Goal: Information Seeking & Learning: Learn about a topic

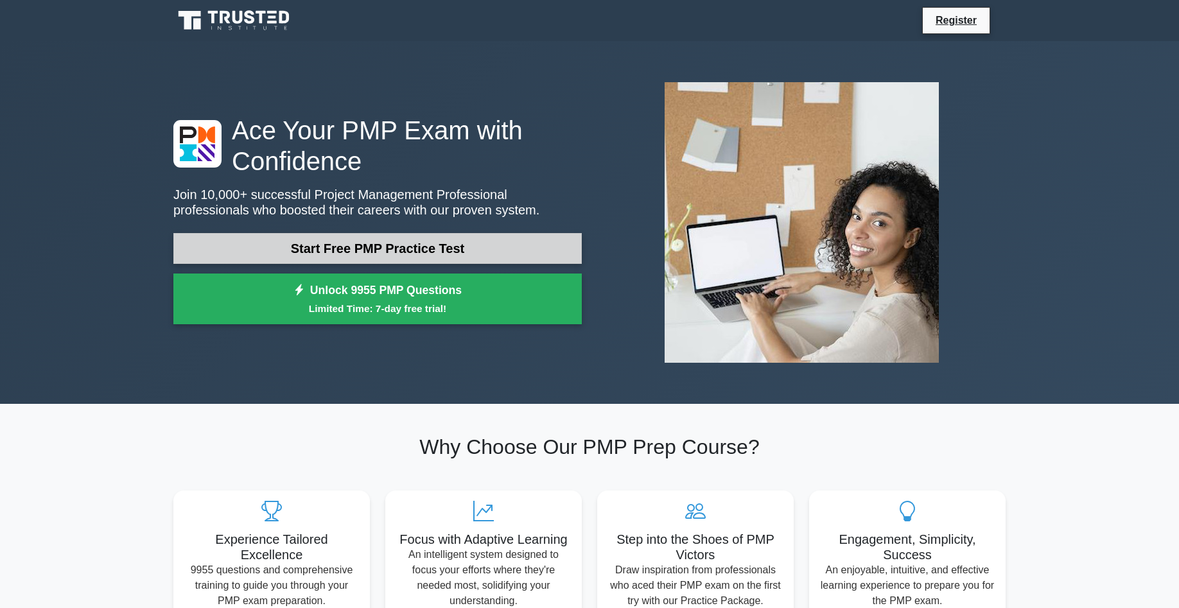
click at [379, 242] on link "Start Free PMP Practice Test" at bounding box center [377, 248] width 408 height 31
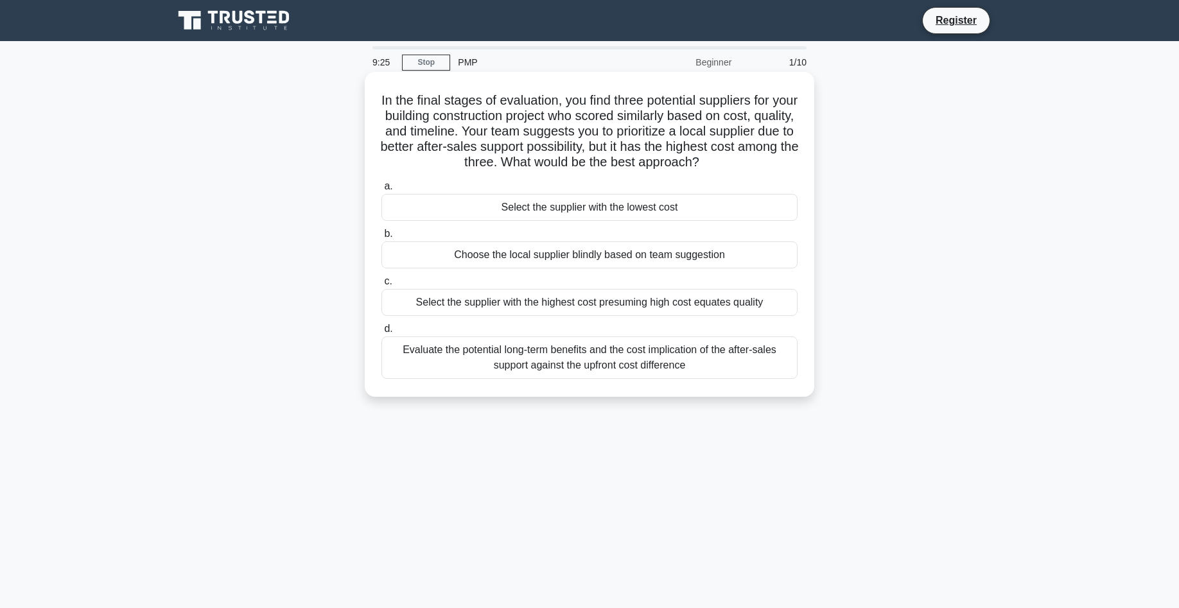
click at [584, 353] on div "Evaluate the potential long-term benefits and the cost implication of the after…" at bounding box center [589, 358] width 416 height 42
click at [381, 333] on input "d. Evaluate the potential long-term benefits and the cost implication of the af…" at bounding box center [381, 329] width 0 height 8
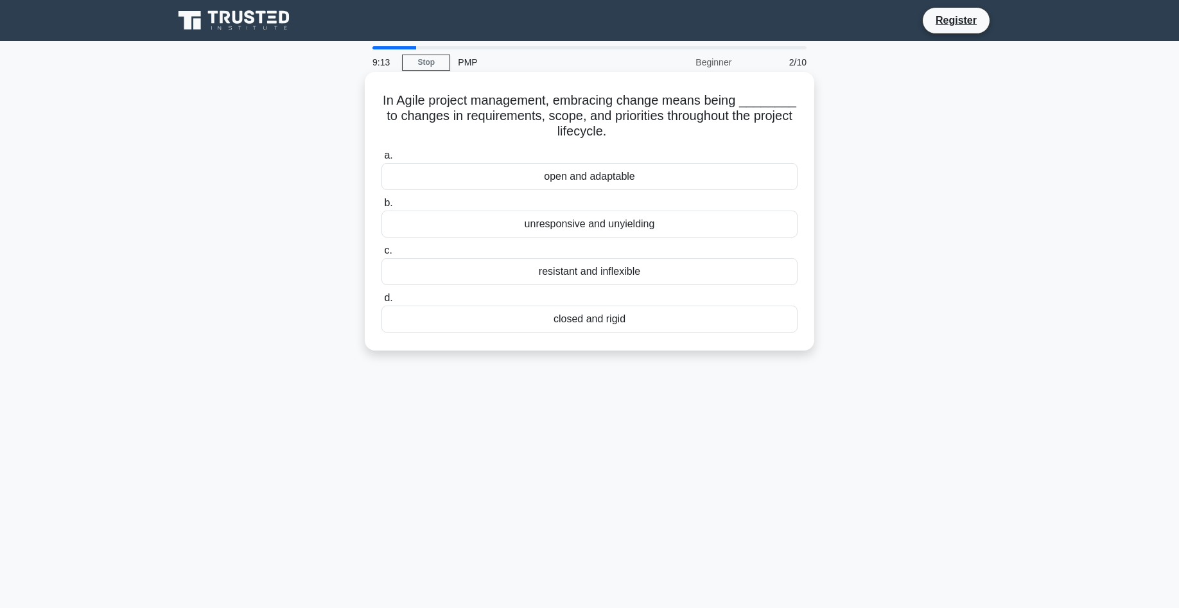
click at [539, 179] on div "open and adaptable" at bounding box center [589, 176] width 416 height 27
click at [381, 160] on input "a. open and adaptable" at bounding box center [381, 156] width 0 height 8
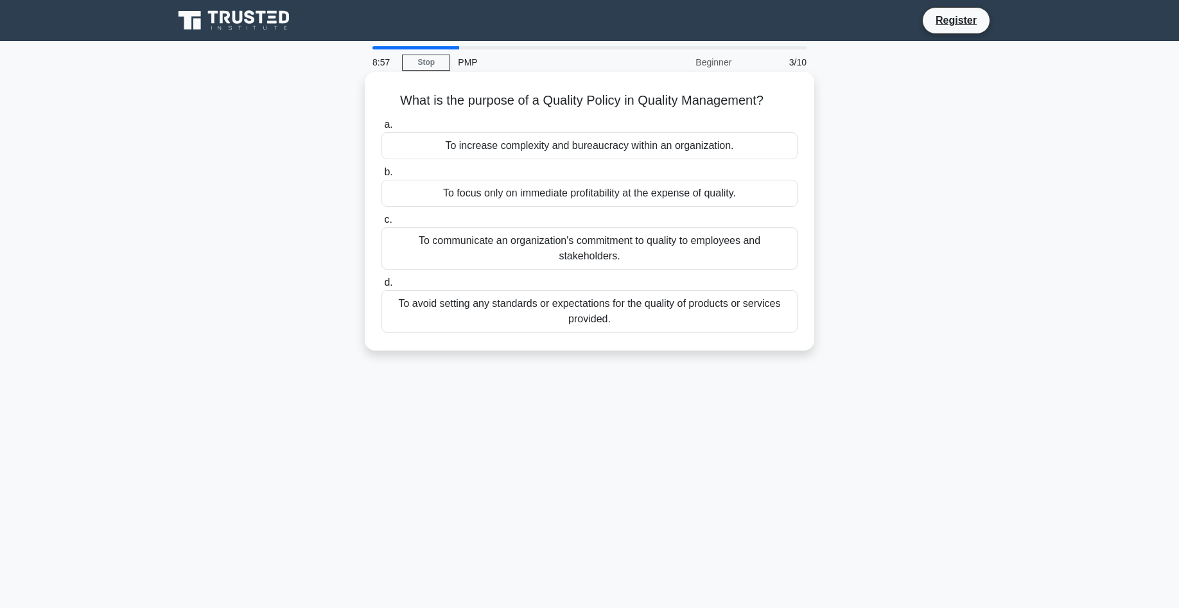
click at [476, 249] on div "To communicate an organization's commitment to quality to employees and stakeho…" at bounding box center [589, 248] width 416 height 42
click at [381, 224] on input "c. To communicate an organization's commitment to quality to employees and stak…" at bounding box center [381, 220] width 0 height 8
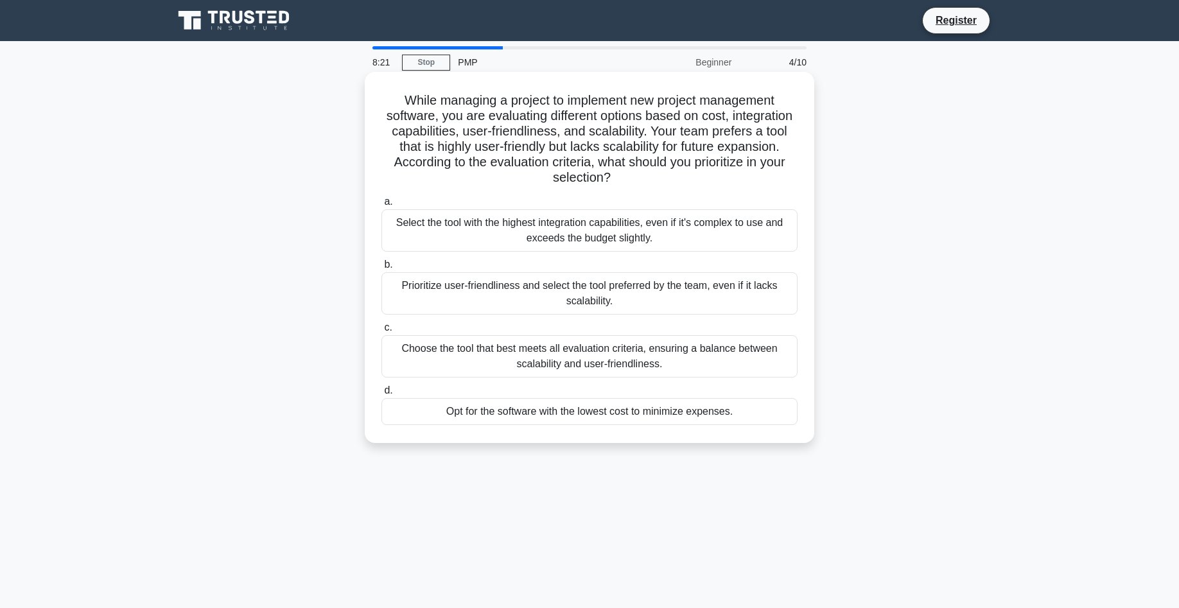
click at [527, 342] on div "Choose the tool that best meets all evaluation criteria, ensuring a balance bet…" at bounding box center [589, 356] width 416 height 42
click at [381, 332] on input "c. Choose the tool that best meets all evaluation criteria, ensuring a balance …" at bounding box center [381, 328] width 0 height 8
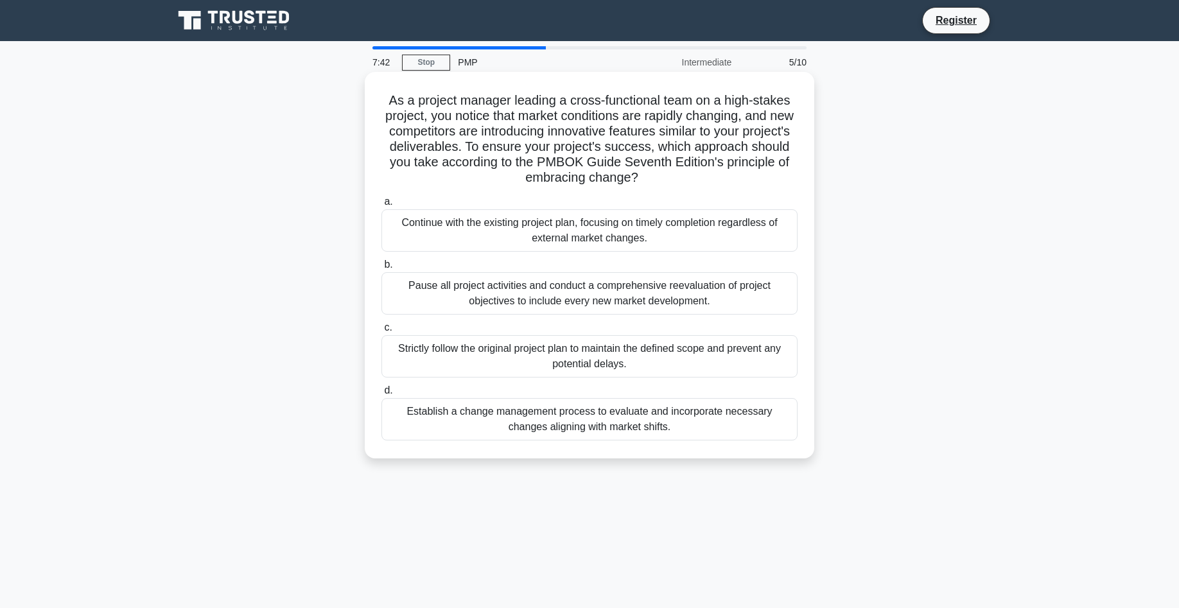
click at [552, 414] on div "Establish a change management process to evaluate and incorporate necessary cha…" at bounding box center [589, 419] width 416 height 42
click at [381, 395] on input "d. Establish a change management process to evaluate and incorporate necessary …" at bounding box center [381, 391] width 0 height 8
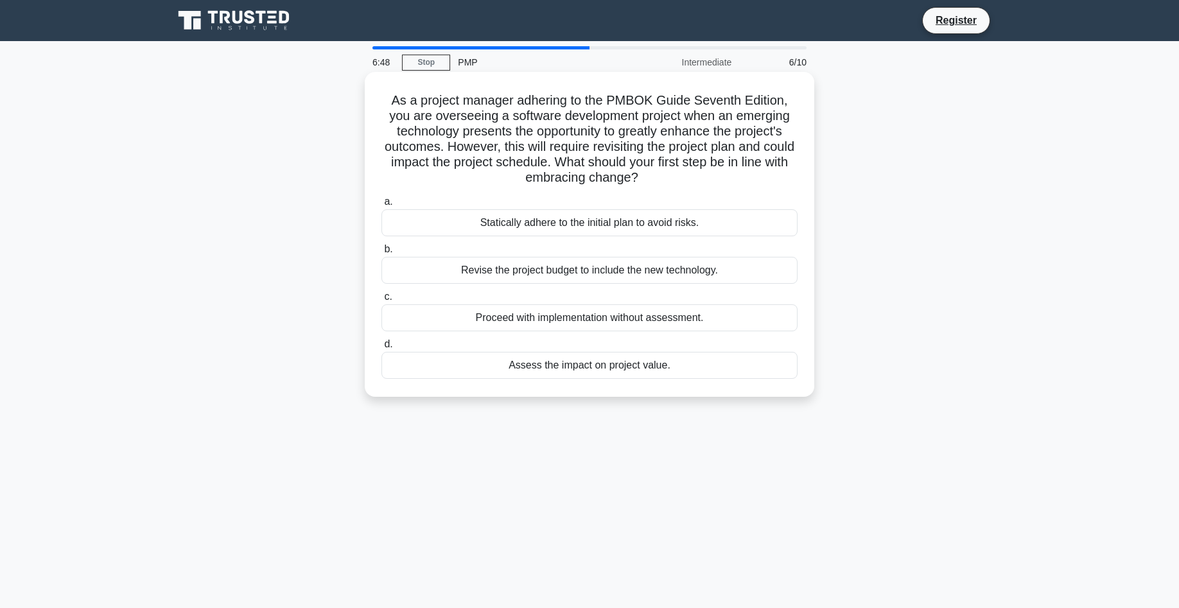
click at [572, 367] on div "Assess the impact on project value." at bounding box center [589, 365] width 416 height 27
click at [381, 349] on input "d. Assess the impact on project value." at bounding box center [381, 344] width 0 height 8
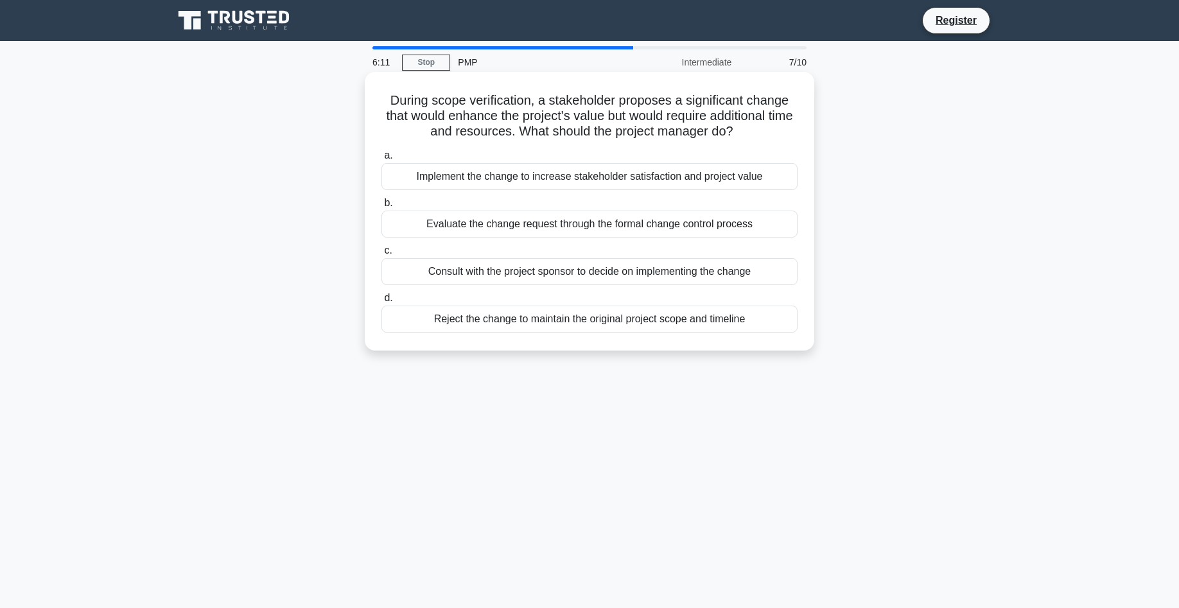
click at [616, 225] on div "Evaluate the change request through the formal change control process" at bounding box center [589, 224] width 416 height 27
click at [381, 207] on input "b. Evaluate the change request through the formal change control process" at bounding box center [381, 203] width 0 height 8
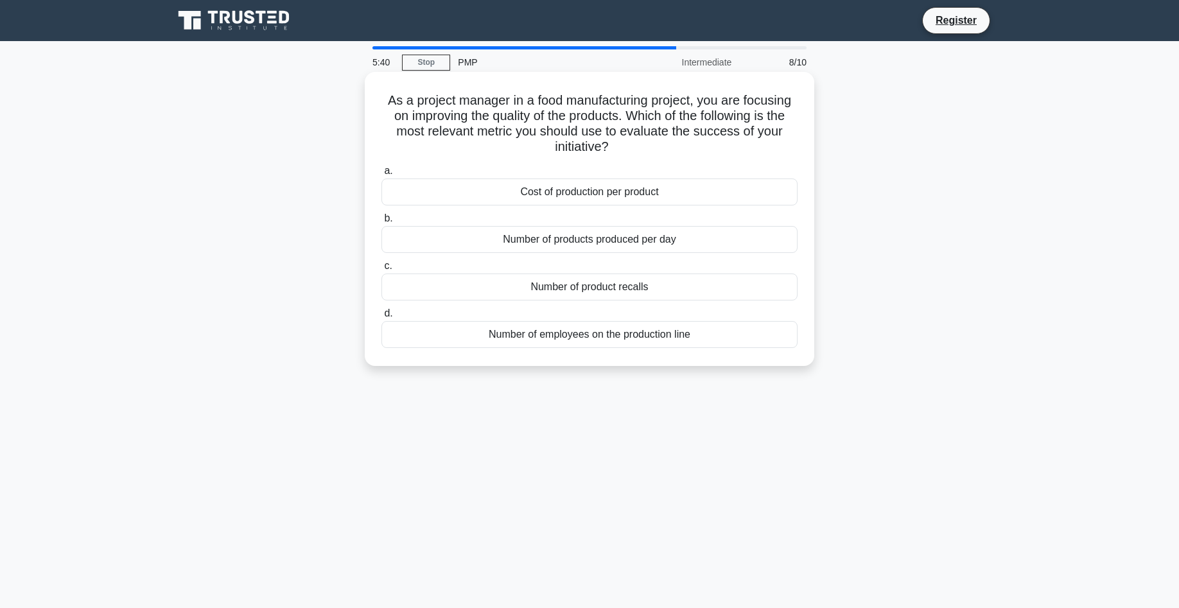
click at [567, 292] on div "Number of product recalls" at bounding box center [589, 287] width 416 height 27
click at [381, 270] on input "c. Number of product recalls" at bounding box center [381, 266] width 0 height 8
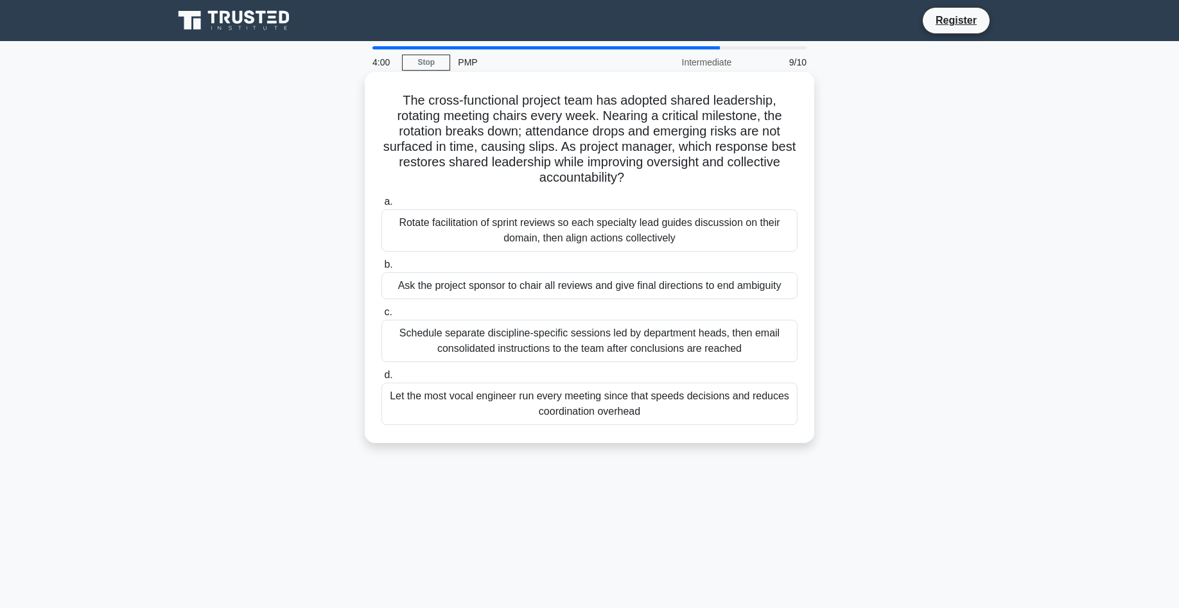
click at [599, 227] on div "Rotate facilitation of sprint reviews so each specialty lead guides discussion …" at bounding box center [589, 230] width 416 height 42
click at [381, 206] on input "a. Rotate facilitation of sprint reviews so each specialty lead guides discussi…" at bounding box center [381, 202] width 0 height 8
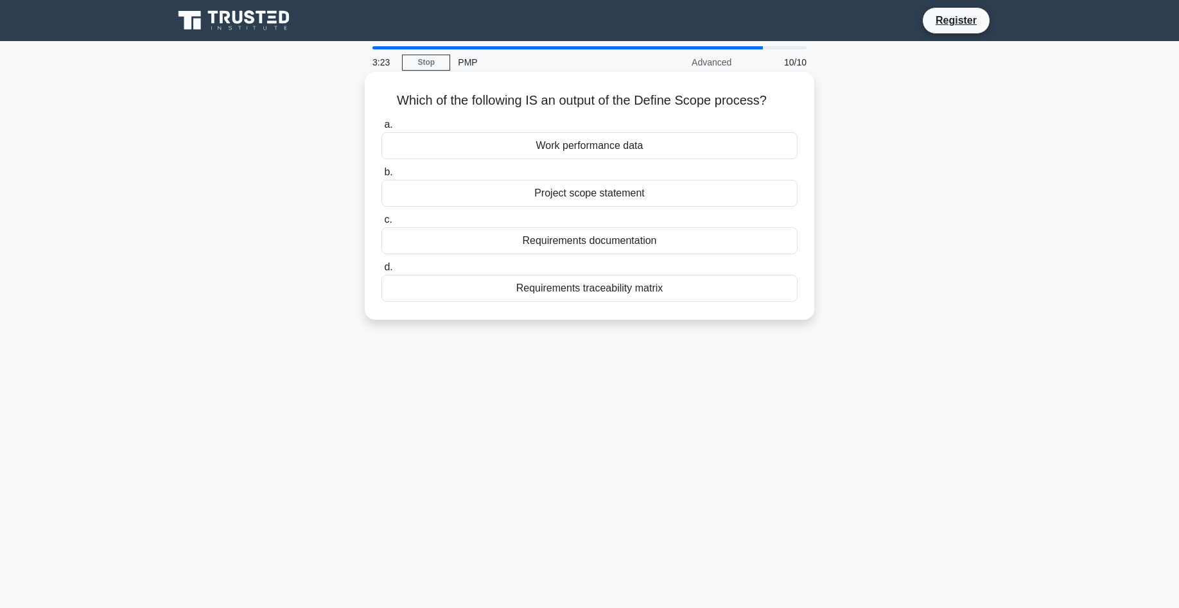
click at [598, 193] on div "Project scope statement" at bounding box center [589, 193] width 416 height 27
click at [381, 177] on input "b. Project scope statement" at bounding box center [381, 172] width 0 height 8
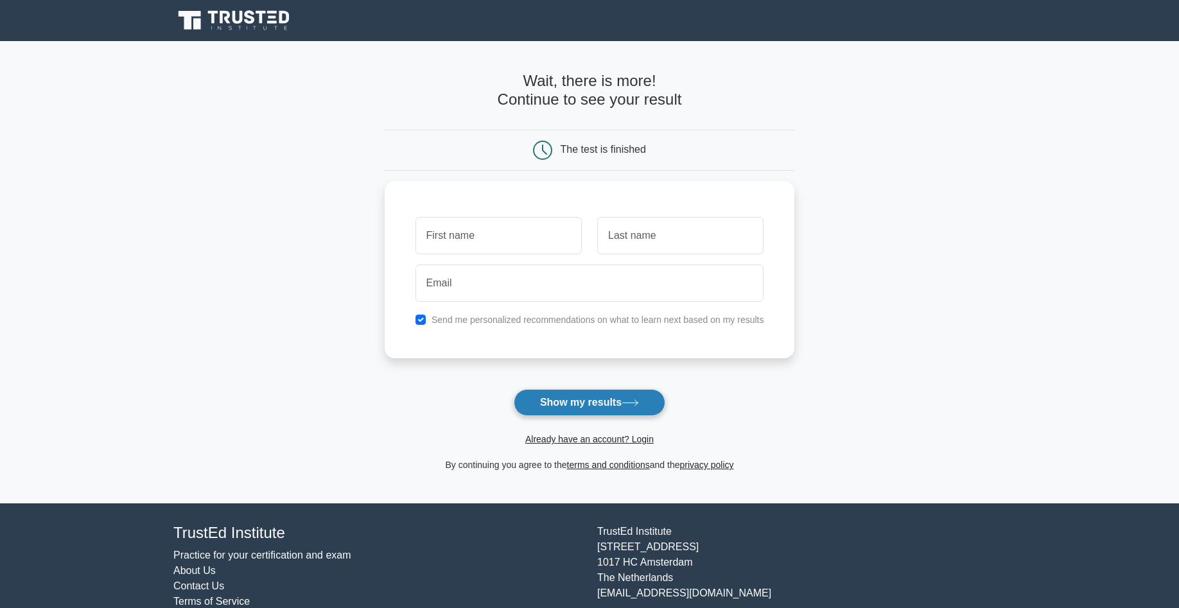
click at [609, 405] on button "Show my results" at bounding box center [590, 402] width 152 height 27
click at [423, 314] on input "checkbox" at bounding box center [421, 316] width 10 height 10
checkbox input "false"
